Goal: Navigation & Orientation: Find specific page/section

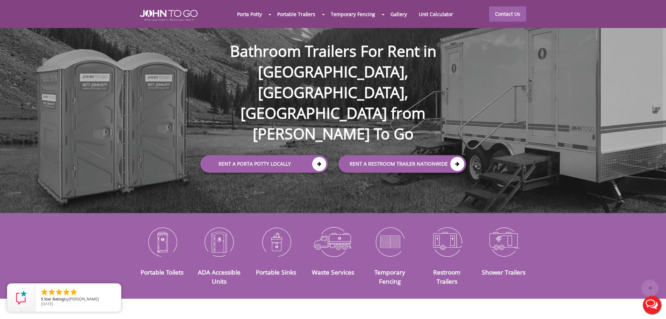
scroll to position [37, 0]
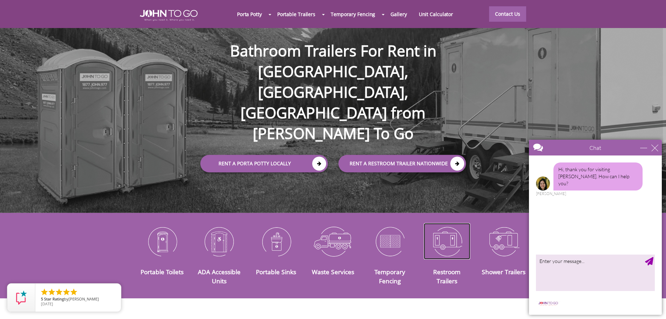
click at [454, 242] on img at bounding box center [447, 241] width 47 height 36
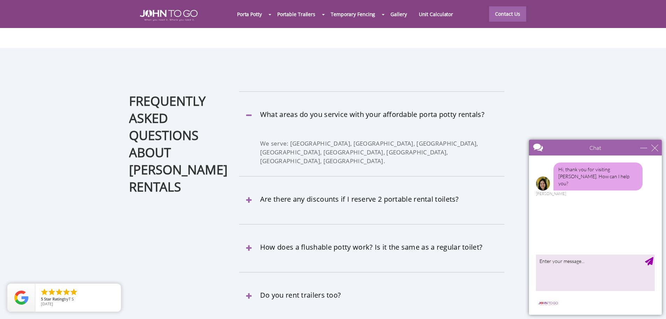
scroll to position [2042, 0]
click at [640, 149] on div "Chat" at bounding box center [595, 148] width 133 height 16
click at [646, 149] on div "minimize" at bounding box center [644, 147] width 7 height 7
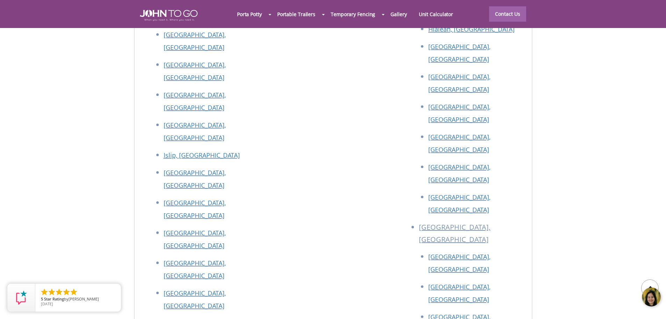
scroll to position [3113, 0]
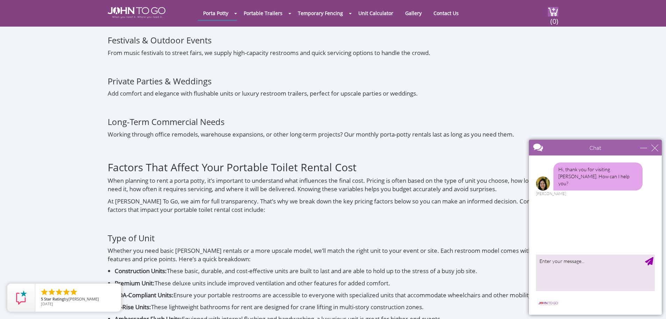
scroll to position [2099, 0]
